Goal: Download file/media

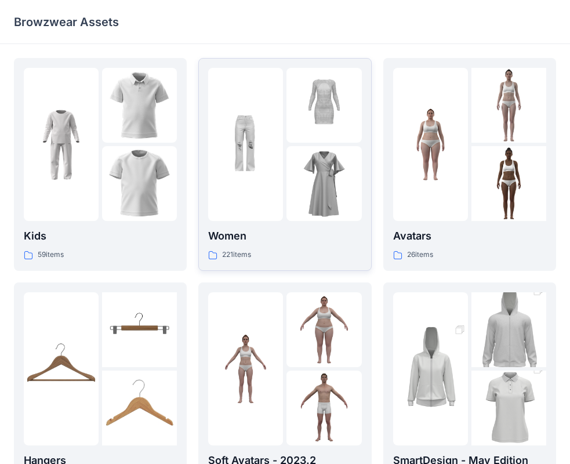
click at [260, 130] on img at bounding box center [245, 144] width 75 height 75
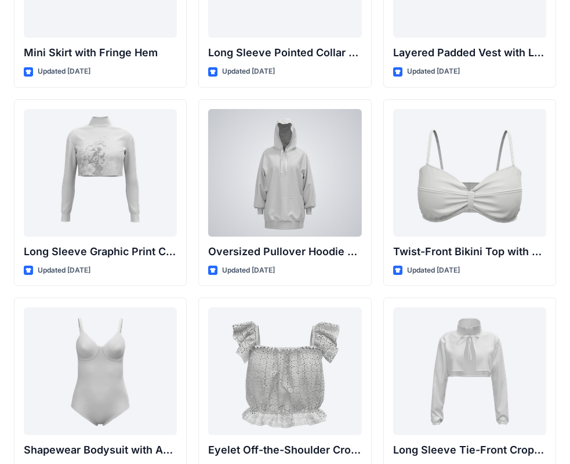
scroll to position [3569, 0]
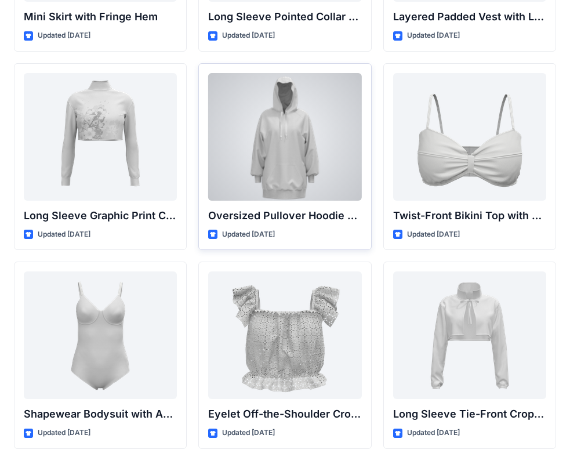
click at [284, 153] on div at bounding box center [284, 137] width 153 height 128
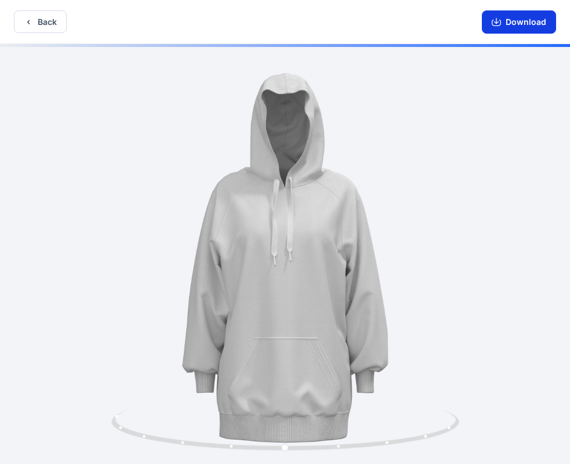
click at [496, 18] on icon "button" at bounding box center [495, 21] width 9 height 9
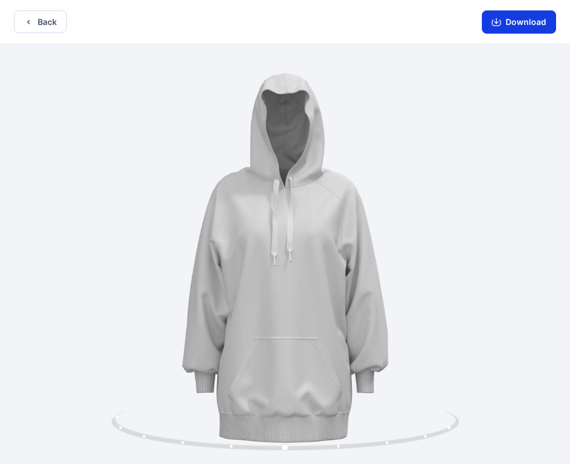
click at [498, 15] on button "Download" at bounding box center [519, 21] width 74 height 23
click at [501, 24] on icon "button" at bounding box center [495, 23] width 9 height 6
